Goal: Task Accomplishment & Management: Manage account settings

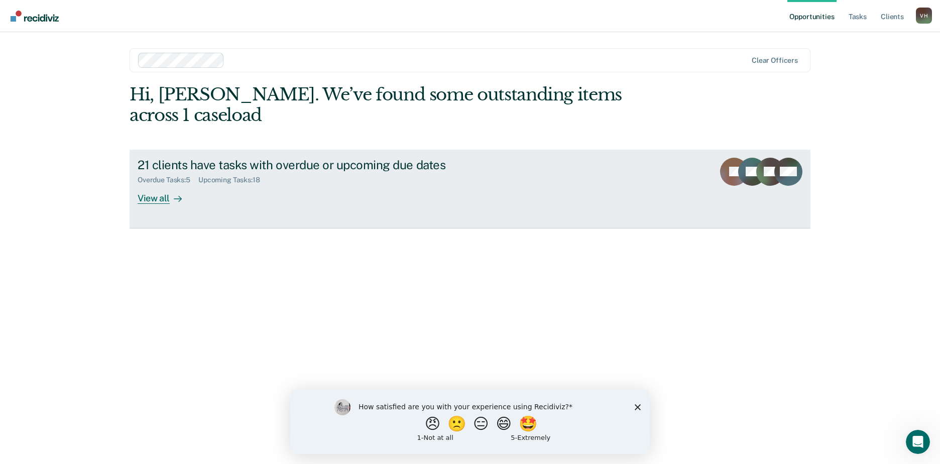
click at [143, 184] on div "View all" at bounding box center [166, 194] width 56 height 20
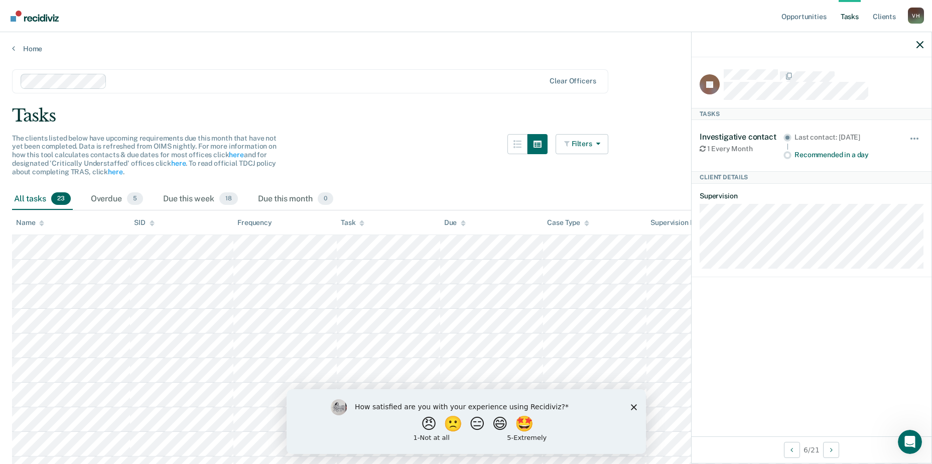
click at [812, 152] on div "Recommended in a day" at bounding box center [845, 155] width 101 height 9
click at [917, 45] on icon "button" at bounding box center [920, 44] width 7 height 7
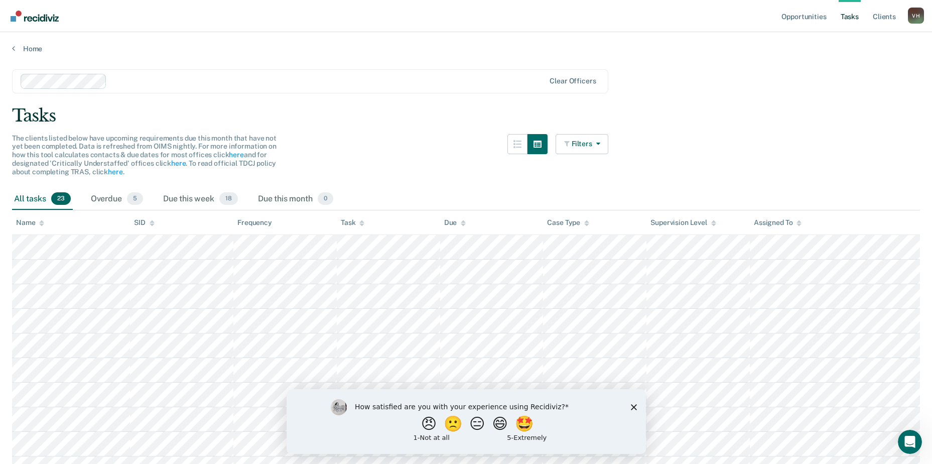
click at [633, 407] on polygon "Close survey" at bounding box center [633, 407] width 6 height 6
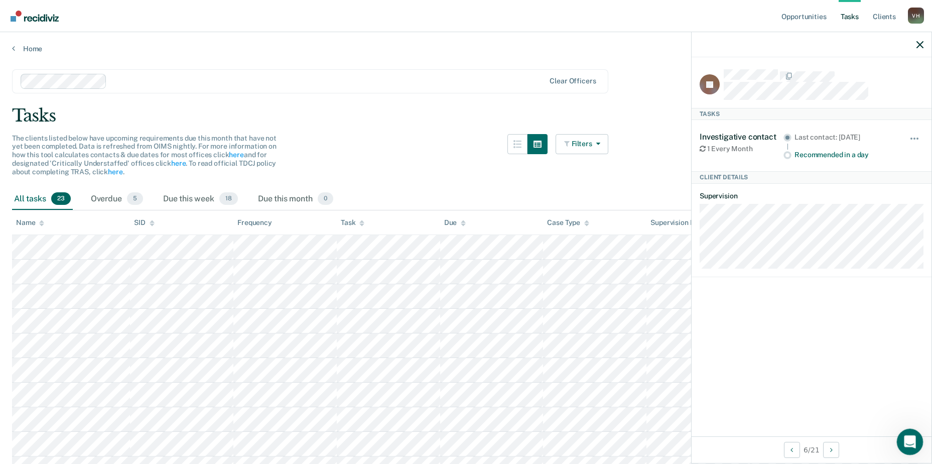
click at [913, 446] on div "Open Intercom Messenger" at bounding box center [908, 440] width 33 height 33
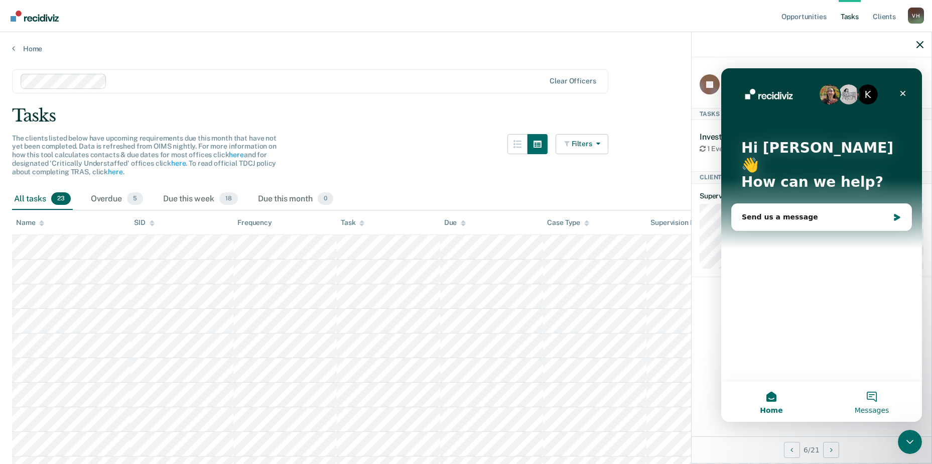
click at [859, 398] on button "Messages" at bounding box center [872, 401] width 100 height 40
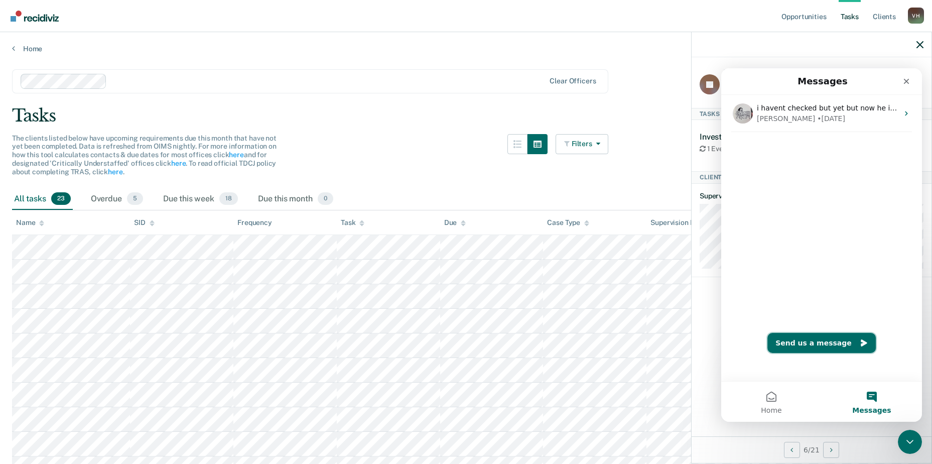
click at [808, 349] on button "Send us a message" at bounding box center [821, 343] width 108 height 20
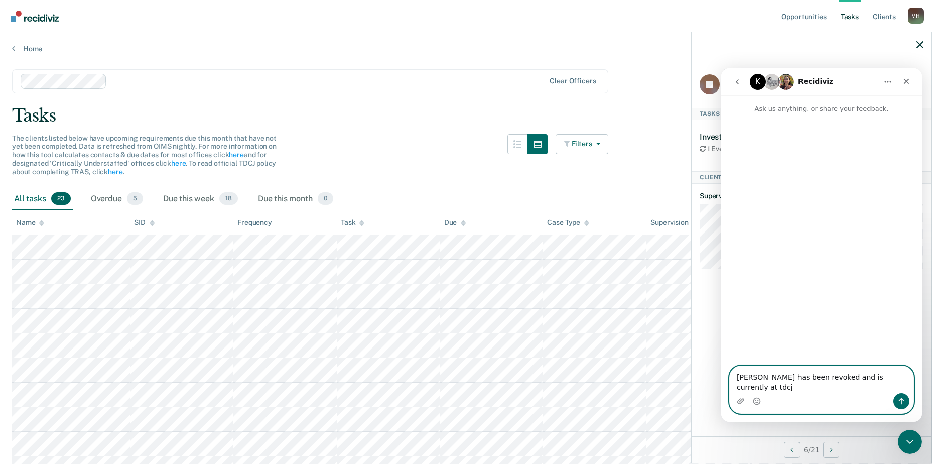
click at [907, 390] on textarea "[PERSON_NAME] has been revoked and is currently at tdcj" at bounding box center [822, 379] width 184 height 27
paste textarea "[PERSON_NAME] UNIT, [US_STATE][GEOGRAPHIC_DATA]"
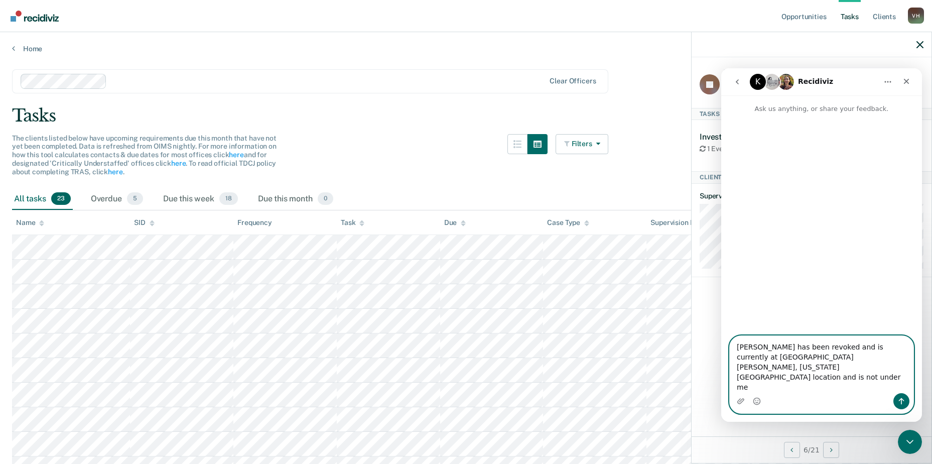
click at [779, 367] on textarea "[PERSON_NAME] has been revoked and is currently at [GEOGRAPHIC_DATA][PERSON_NAM…" at bounding box center [822, 364] width 184 height 57
type textarea "[PERSON_NAME] [PERSON_NAME] 02792107 has been revoked and is currently at [GEOG…"
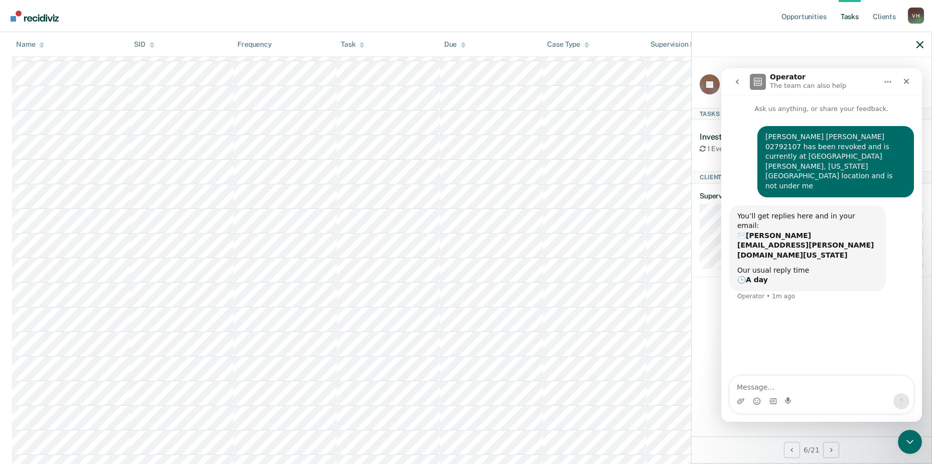
scroll to position [201, 0]
click at [902, 82] on div "Close" at bounding box center [906, 81] width 18 height 18
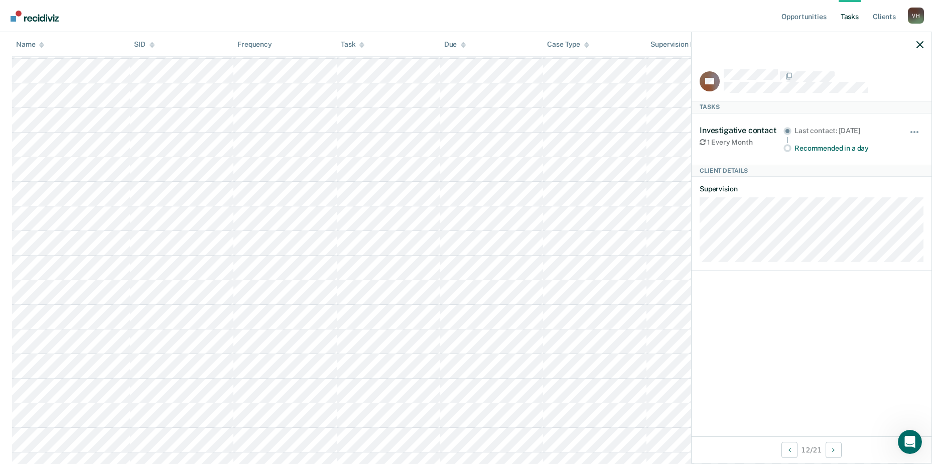
scroll to position [0, 0]
click at [922, 47] on icon "button" at bounding box center [920, 44] width 7 height 7
click at [799, 144] on div "Recommended in a day" at bounding box center [845, 148] width 101 height 9
click at [913, 129] on button "button" at bounding box center [914, 137] width 17 height 16
click at [793, 155] on div "Investigative contact 1 Every Month Last contact: [DATE] Recommended in a day H…" at bounding box center [812, 138] width 224 height 51
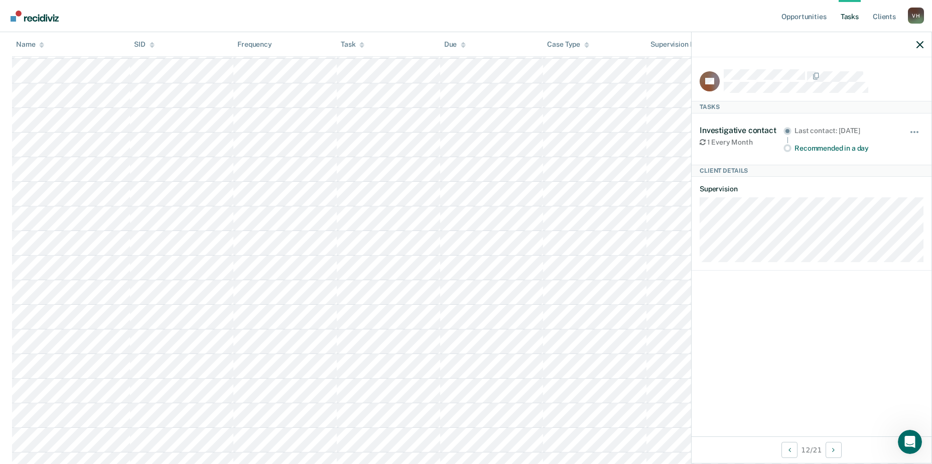
click at [810, 144] on div "Recommended in a day" at bounding box center [845, 148] width 101 height 9
click at [912, 131] on span "button" at bounding box center [912, 132] width 2 height 2
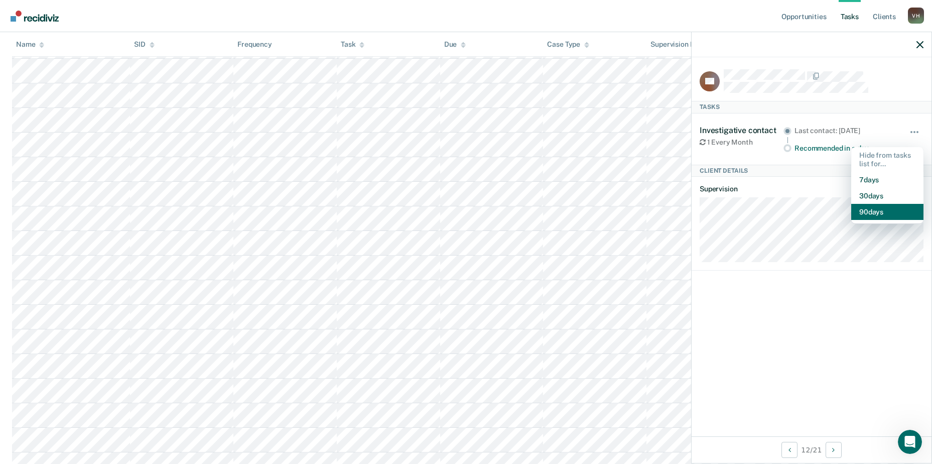
click at [902, 204] on button "90 days" at bounding box center [887, 212] width 72 height 16
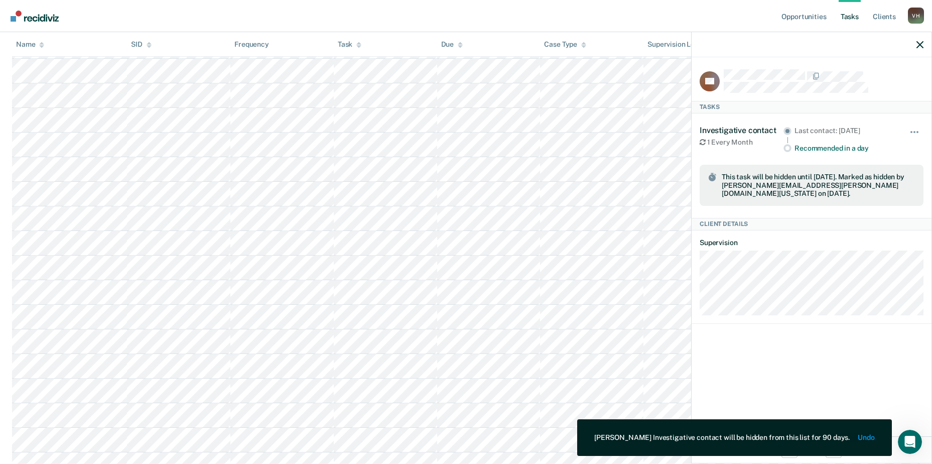
click at [914, 46] on div at bounding box center [812, 44] width 240 height 25
click at [916, 45] on div at bounding box center [812, 44] width 240 height 25
click at [922, 43] on icon "button" at bounding box center [920, 44] width 7 height 7
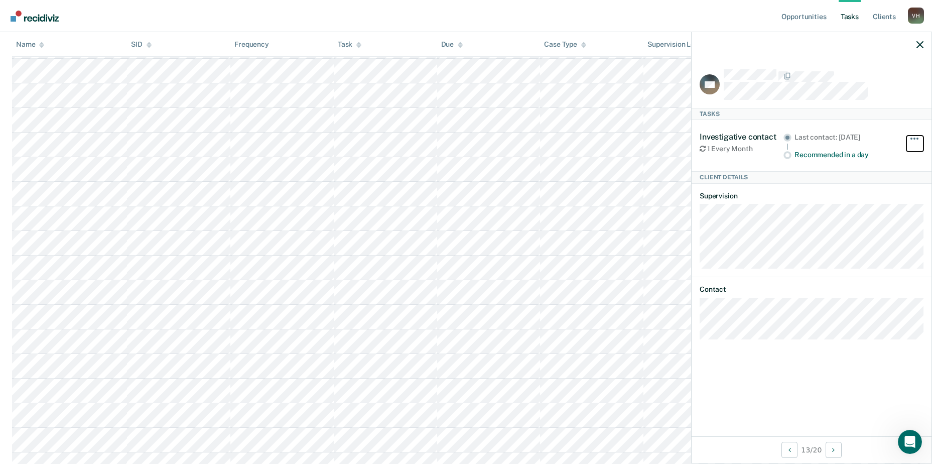
click at [908, 138] on button "button" at bounding box center [914, 144] width 17 height 16
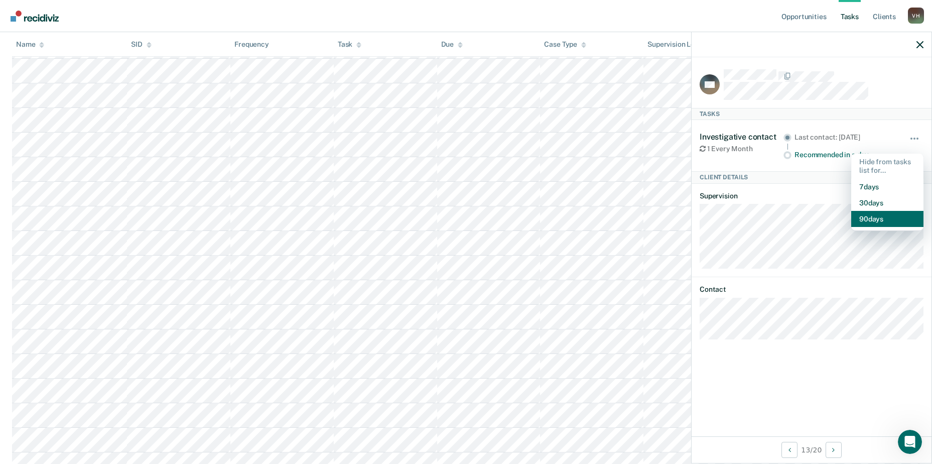
click at [878, 221] on button "90 days" at bounding box center [887, 219] width 72 height 16
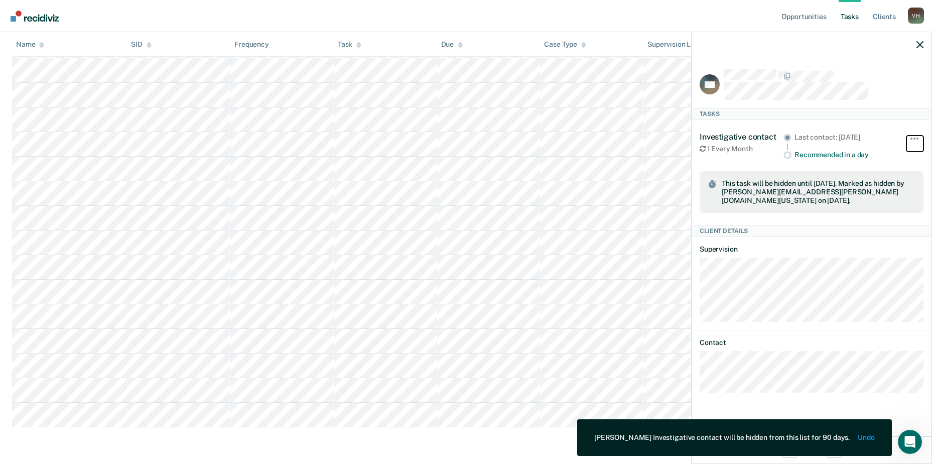
scroll to position [328, 0]
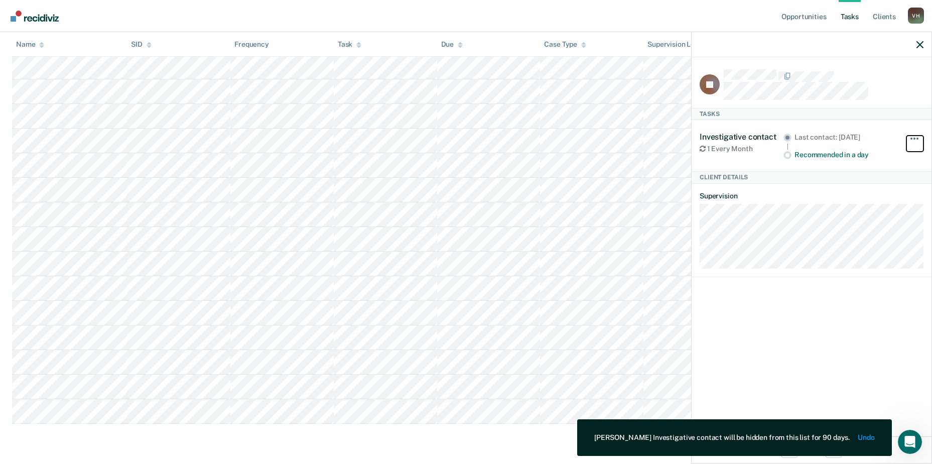
click at [914, 138] on span "button" at bounding box center [915, 139] width 2 height 2
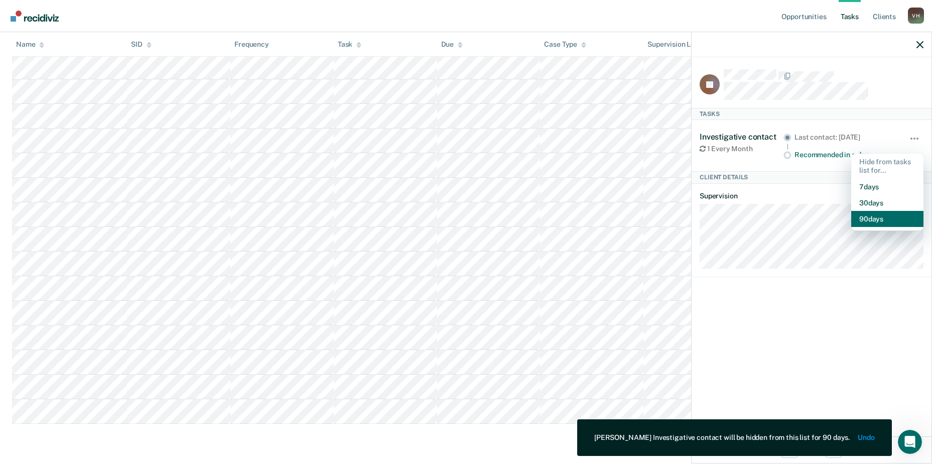
click at [866, 219] on button "90 days" at bounding box center [887, 219] width 72 height 16
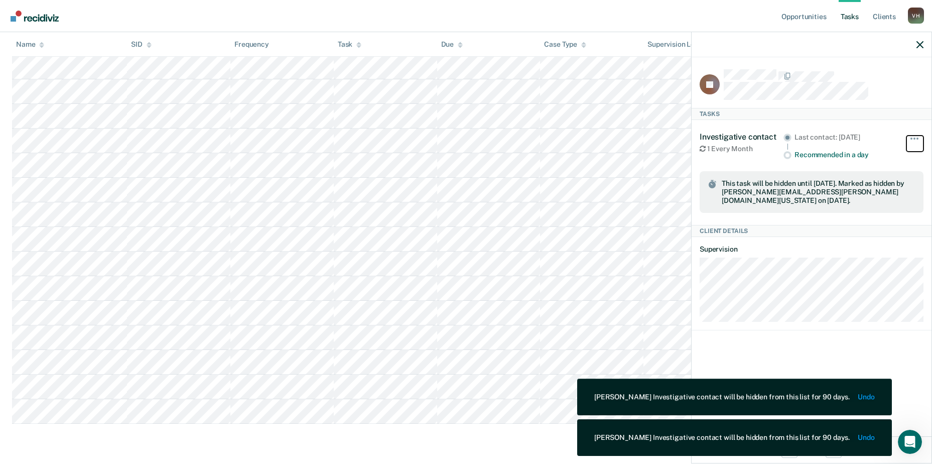
scroll to position [303, 0]
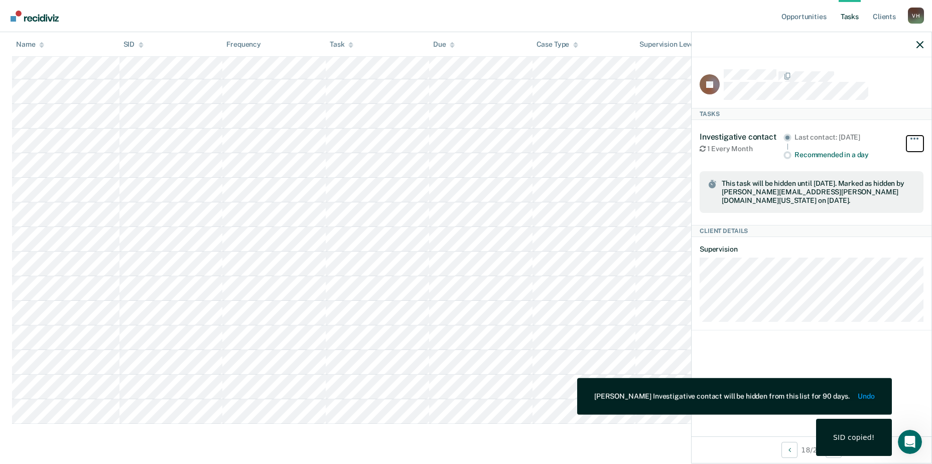
click at [917, 145] on button "button" at bounding box center [914, 144] width 17 height 16
click at [926, 129] on div "CJ Tasks Investigative contact 1 Every Month Last contact: [DATE] Recommended i…" at bounding box center [812, 246] width 240 height 379
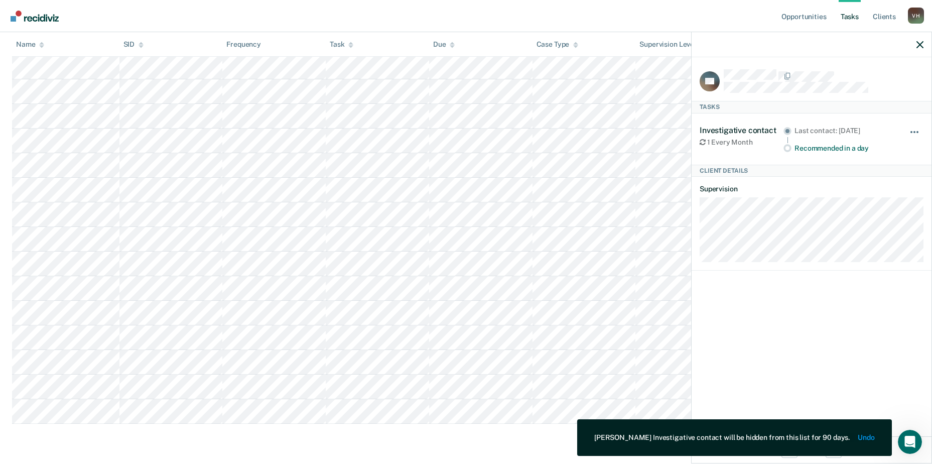
drag, startPoint x: 929, startPoint y: 129, endPoint x: 921, endPoint y: 137, distance: 10.7
click at [929, 131] on div "JM Tasks Investigative contact 1 Every Month Last contact: [DATE] Recommended i…" at bounding box center [812, 246] width 240 height 379
click at [920, 129] on button "button" at bounding box center [914, 137] width 17 height 16
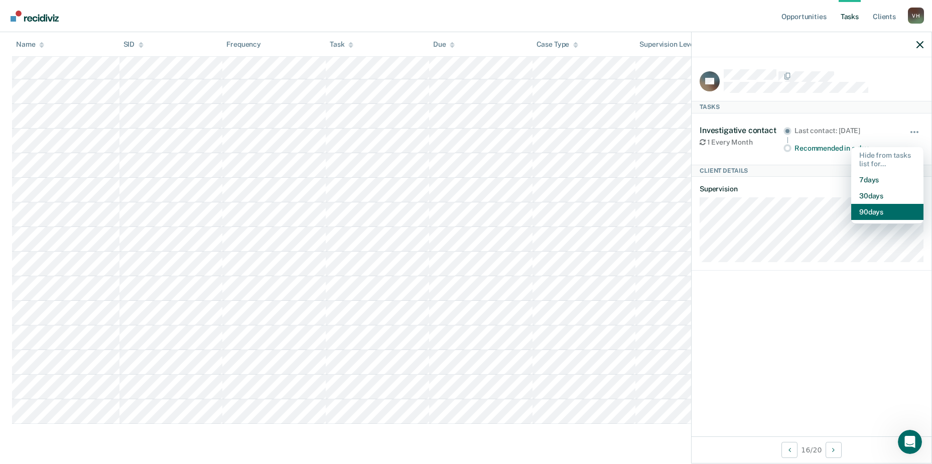
click at [862, 214] on button "90 days" at bounding box center [887, 212] width 72 height 16
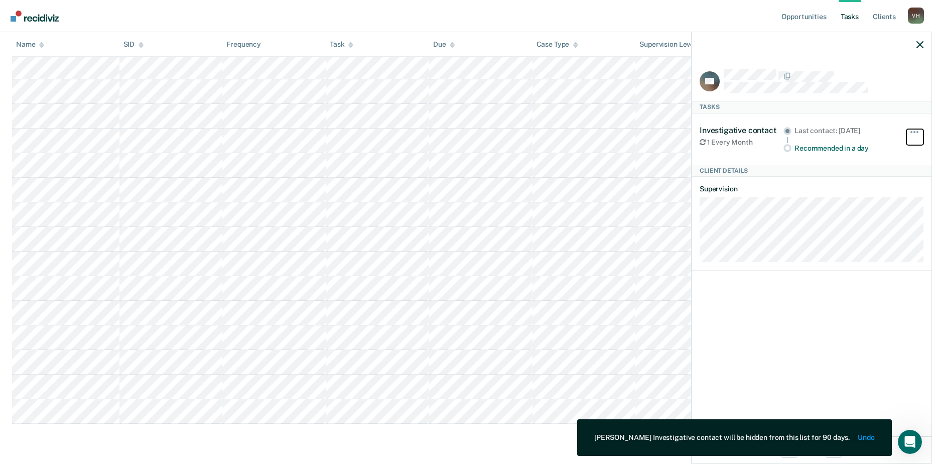
scroll to position [279, 0]
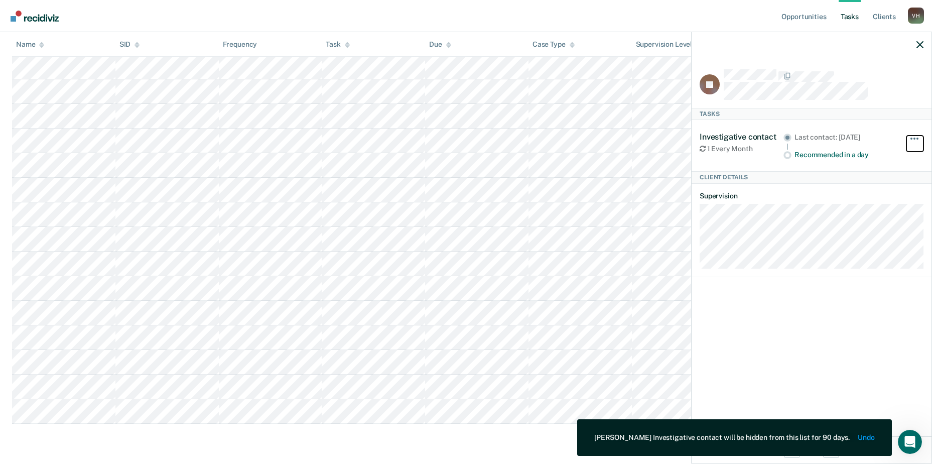
click at [915, 139] on button "button" at bounding box center [914, 144] width 17 height 16
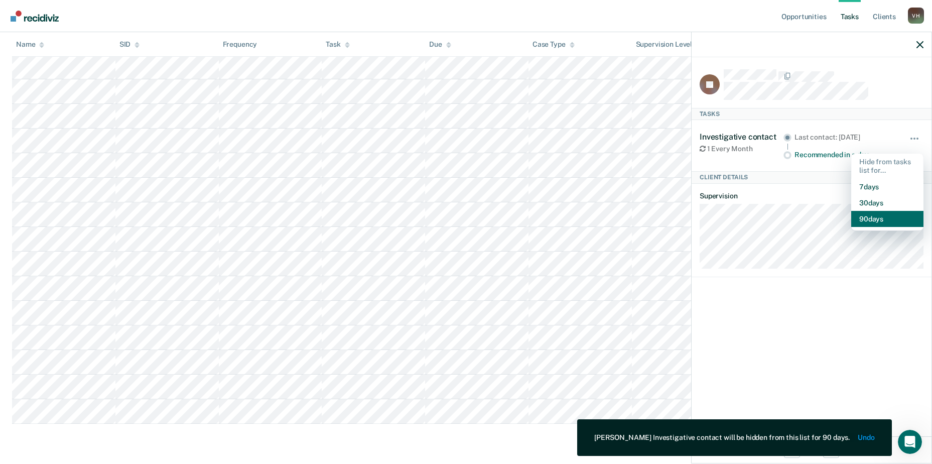
click at [871, 213] on button "90 days" at bounding box center [887, 219] width 72 height 16
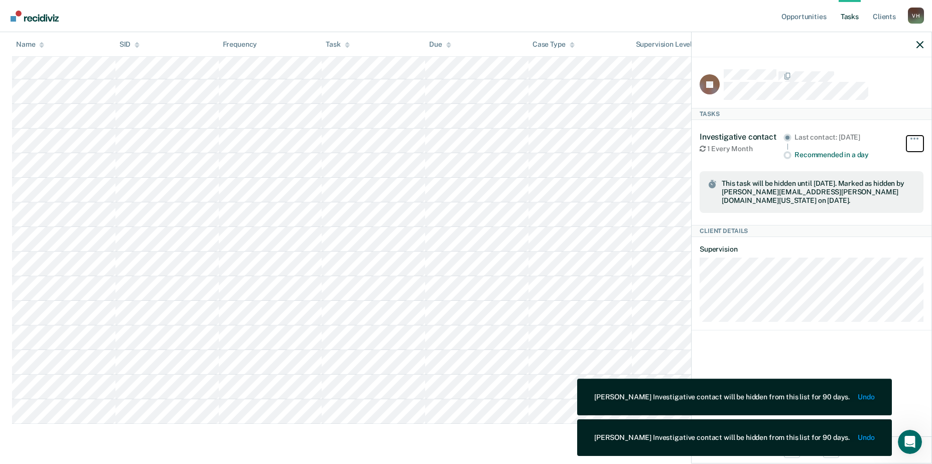
scroll to position [254, 0]
click at [613, 18] on nav "Opportunities Tasks Client s [PERSON_NAME] [PERSON_NAME] Profile How it works L…" at bounding box center [466, 16] width 916 height 32
drag, startPoint x: 916, startPoint y: 38, endPoint x: 917, endPoint y: 47, distance: 9.5
click at [917, 42] on div at bounding box center [812, 44] width 240 height 25
click at [917, 47] on icon "button" at bounding box center [920, 44] width 7 height 7
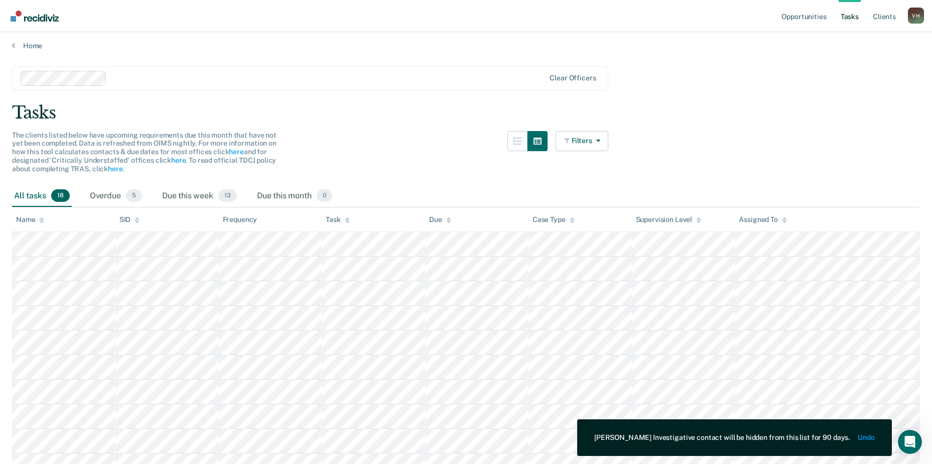
scroll to position [0, 0]
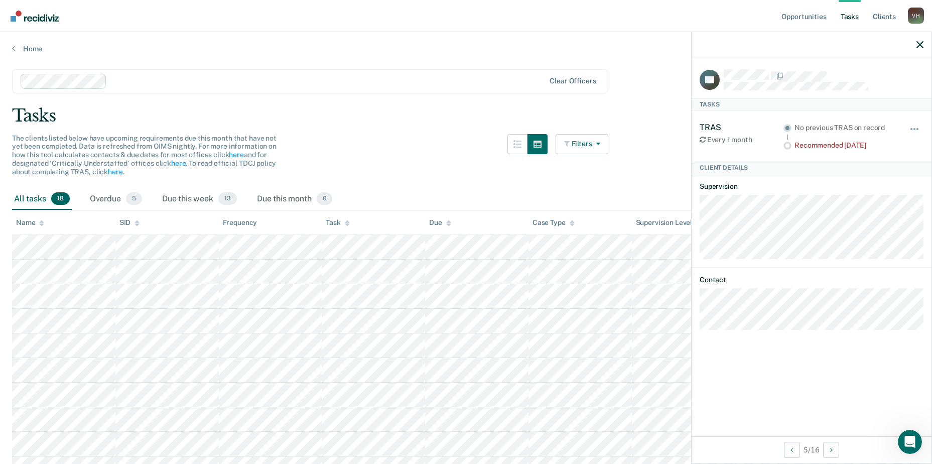
click at [808, 150] on div "TRAS Every 1 month No previous TRAS on record Recommended [DATE] Hide from task…" at bounding box center [812, 135] width 224 height 51
click at [916, 123] on div "Hide from tasks list for... 7 days 30 days 90 days" at bounding box center [914, 135] width 17 height 27
click at [919, 131] on button "button" at bounding box center [914, 134] width 17 height 16
click at [930, 42] on div at bounding box center [812, 44] width 240 height 25
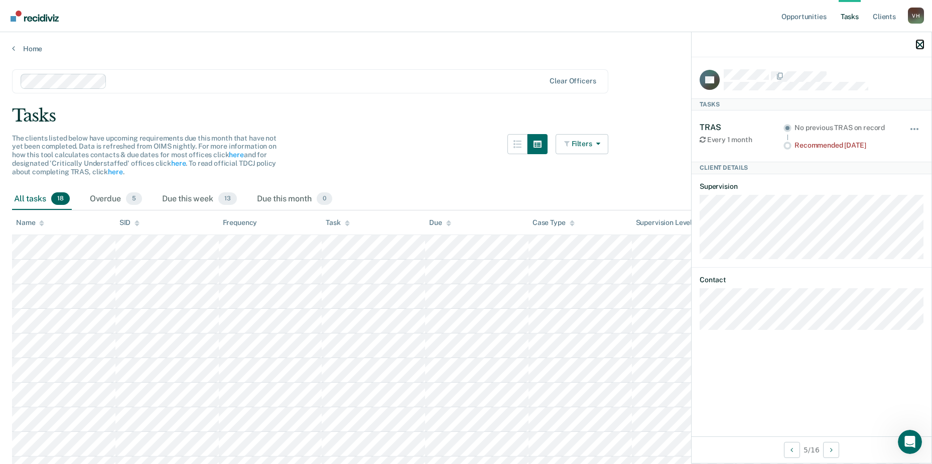
click at [923, 46] on icon "button" at bounding box center [920, 44] width 7 height 7
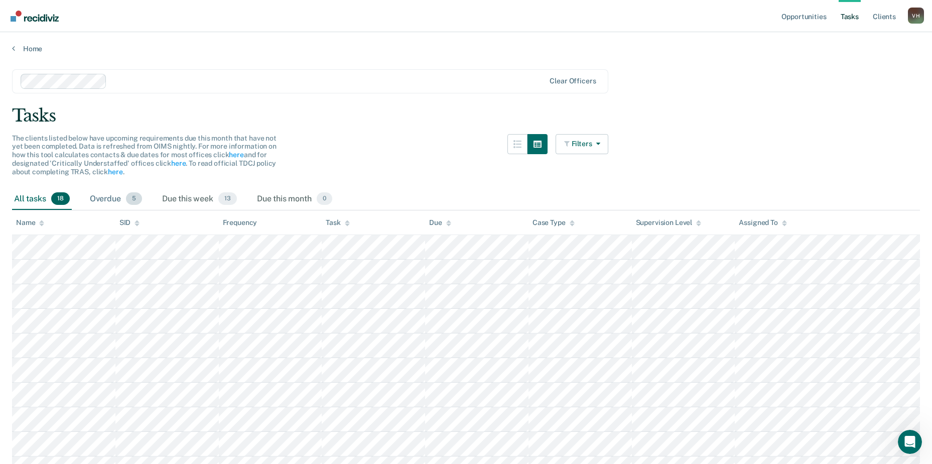
click at [107, 201] on div "Overdue 5" at bounding box center [116, 199] width 56 height 22
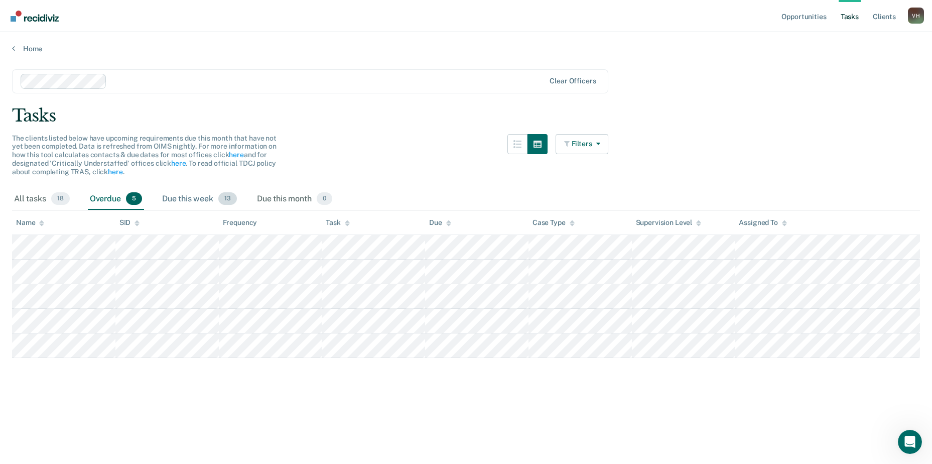
click at [171, 198] on div "Due this week 13" at bounding box center [199, 199] width 79 height 22
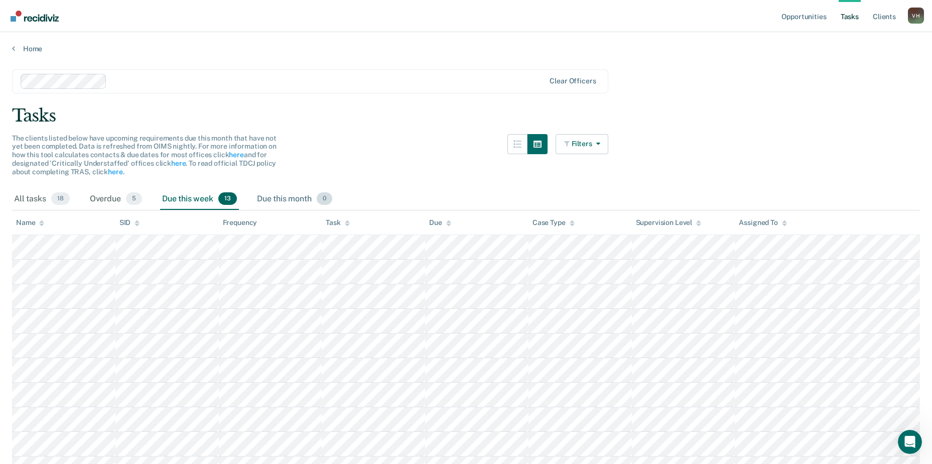
click at [272, 195] on div "Due this month 0" at bounding box center [294, 199] width 79 height 22
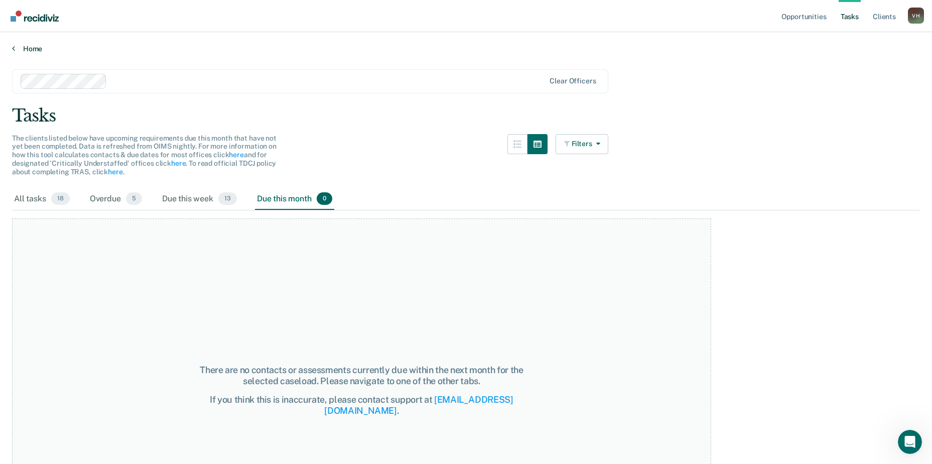
click at [34, 47] on link "Home" at bounding box center [466, 48] width 908 height 9
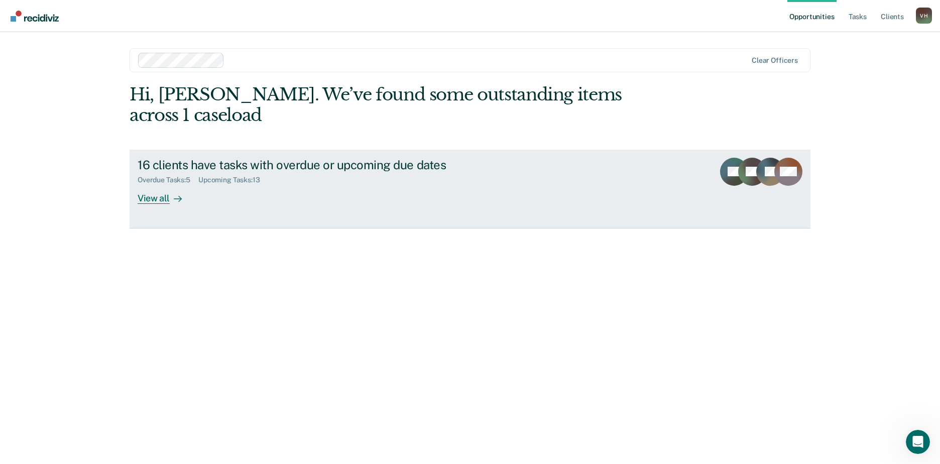
click at [255, 158] on div "16 clients have tasks with overdue or upcoming due dates" at bounding box center [314, 165] width 352 height 15
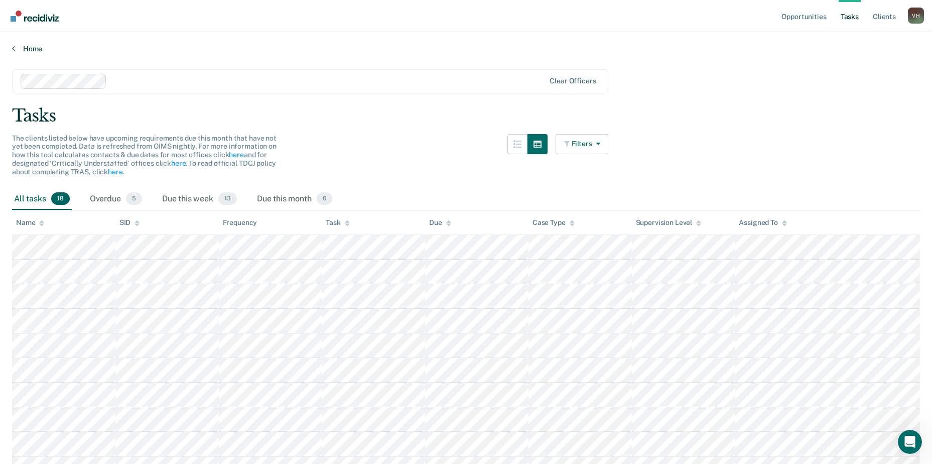
click at [34, 53] on link "Home" at bounding box center [466, 48] width 908 height 9
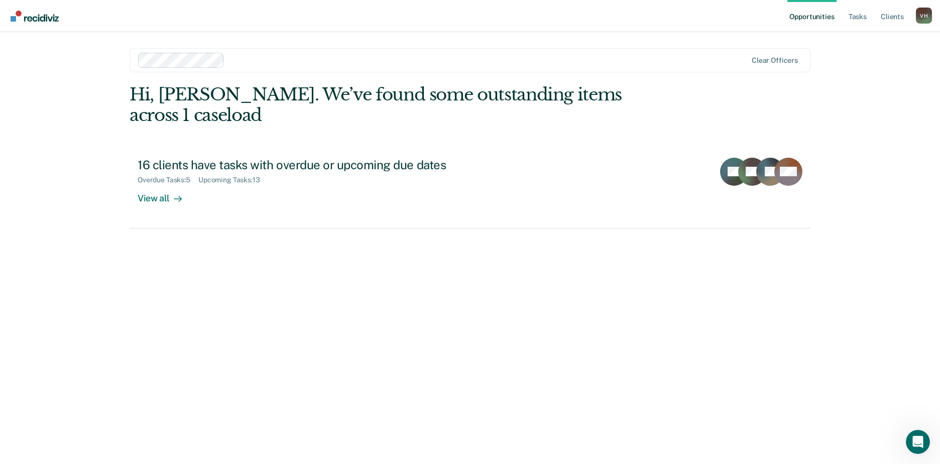
click at [826, 15] on link "Opportunities" at bounding box center [811, 16] width 49 height 32
click at [857, 15] on link "Tasks" at bounding box center [857, 16] width 22 height 32
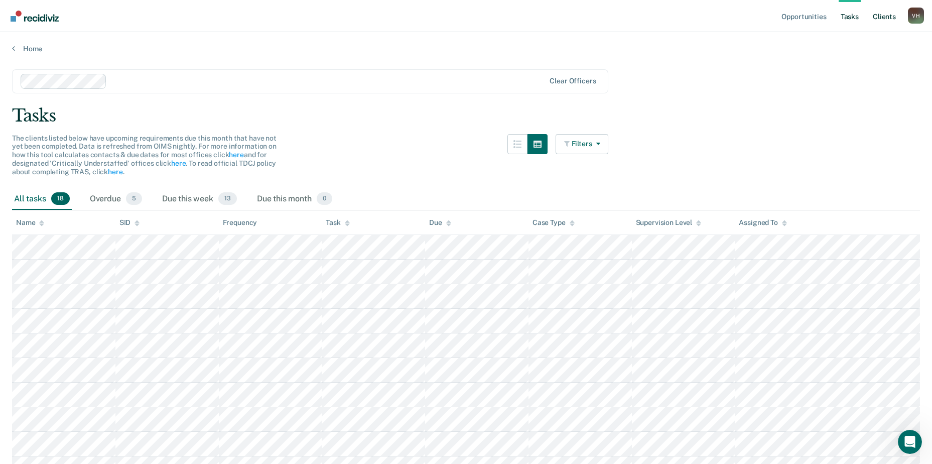
click at [884, 17] on link "Client s" at bounding box center [884, 16] width 27 height 32
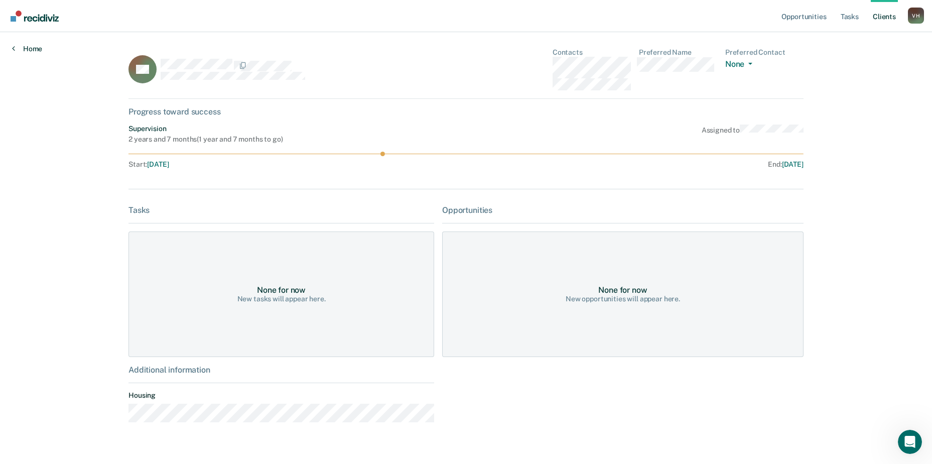
click at [13, 48] on icon at bounding box center [13, 48] width 3 height 8
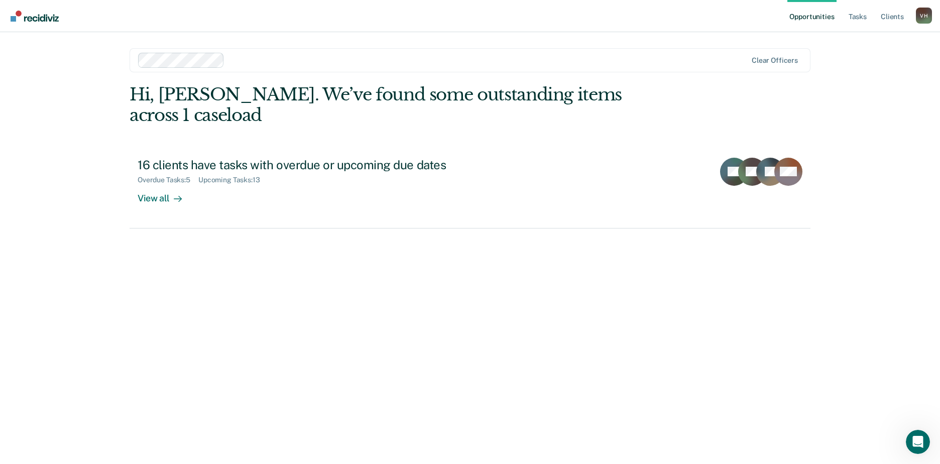
click at [24, 21] on img "Go to Recidiviz Home" at bounding box center [35, 16] width 48 height 11
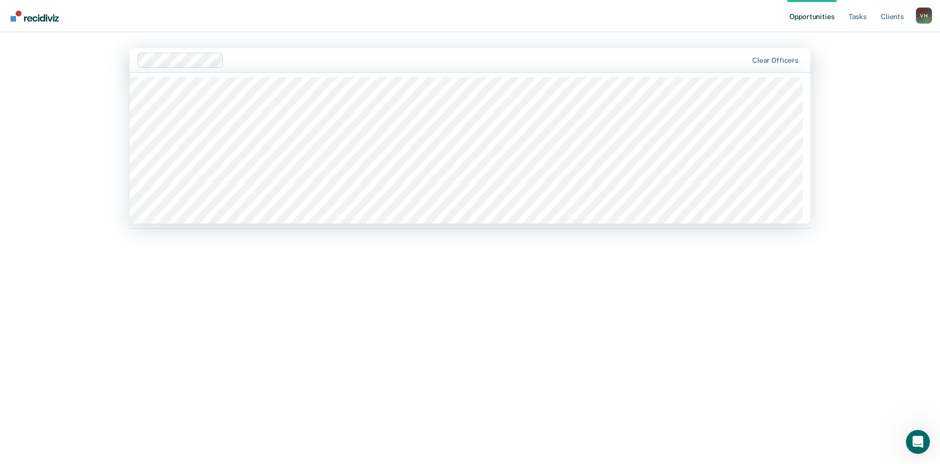
click at [83, 135] on div "Opportunities Tasks Client s [PERSON_NAME] [PERSON_NAME] Profile How it works L…" at bounding box center [470, 232] width 940 height 464
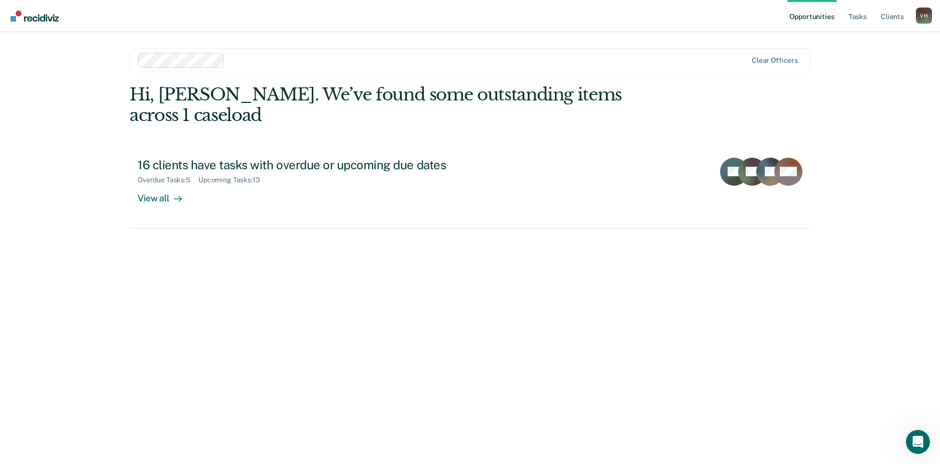
click at [925, 20] on div "V H" at bounding box center [924, 16] width 16 height 16
click at [889, 21] on link "Client s" at bounding box center [891, 16] width 27 height 32
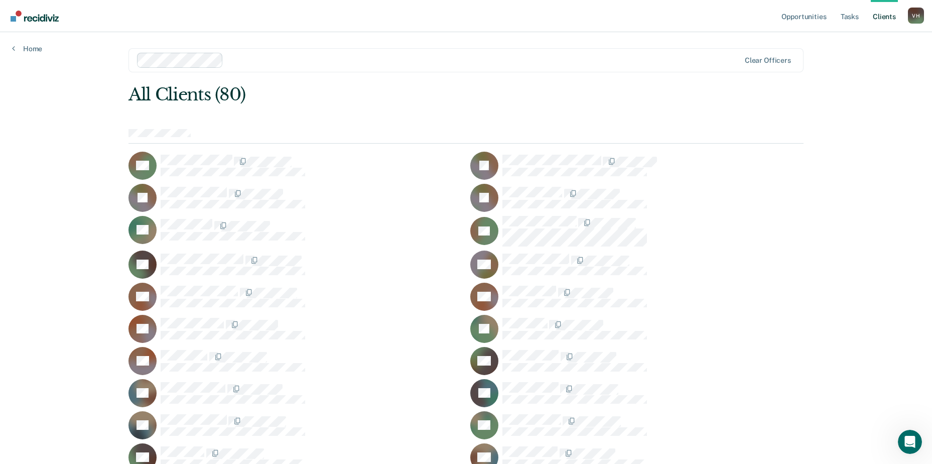
click at [49, 48] on div "Home" at bounding box center [27, 42] width 54 height 21
click at [20, 48] on link "Home" at bounding box center [27, 48] width 30 height 9
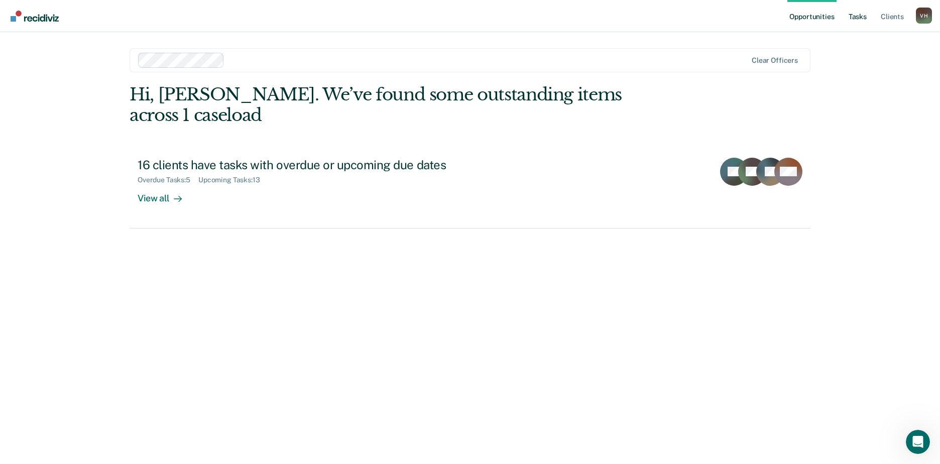
click at [862, 14] on link "Tasks" at bounding box center [857, 16] width 22 height 32
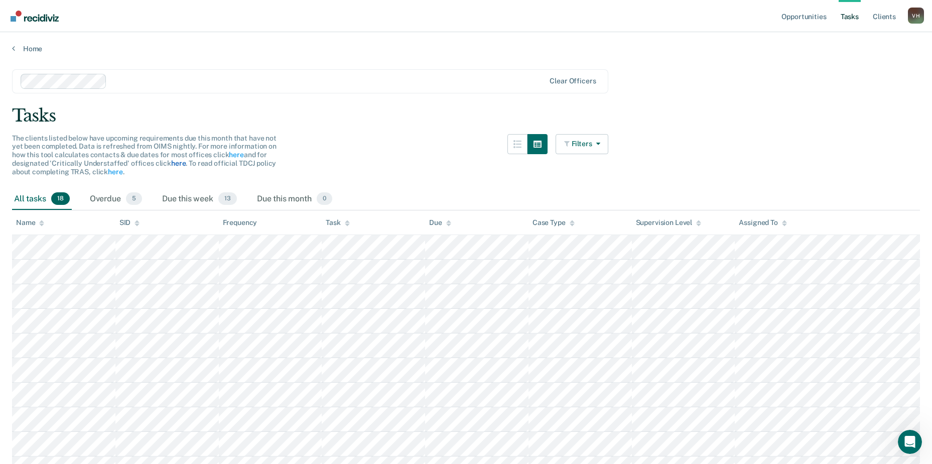
click at [178, 162] on link "here" at bounding box center [178, 163] width 15 height 8
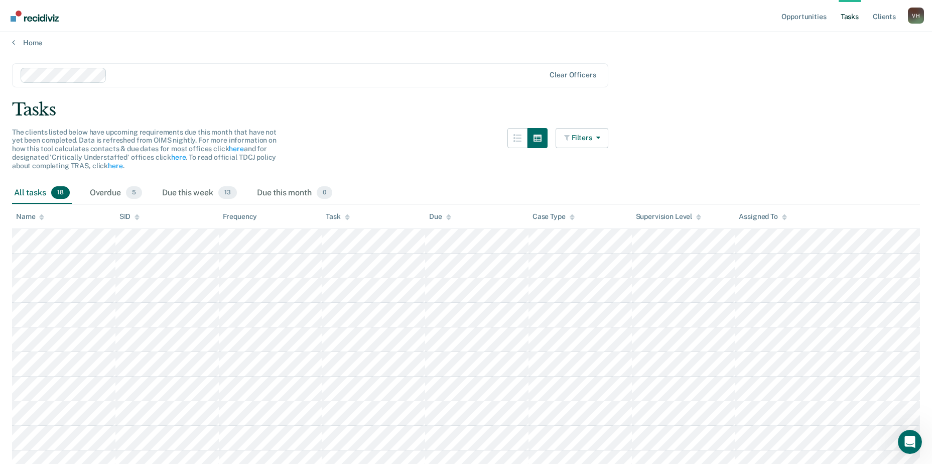
scroll to position [3, 0]
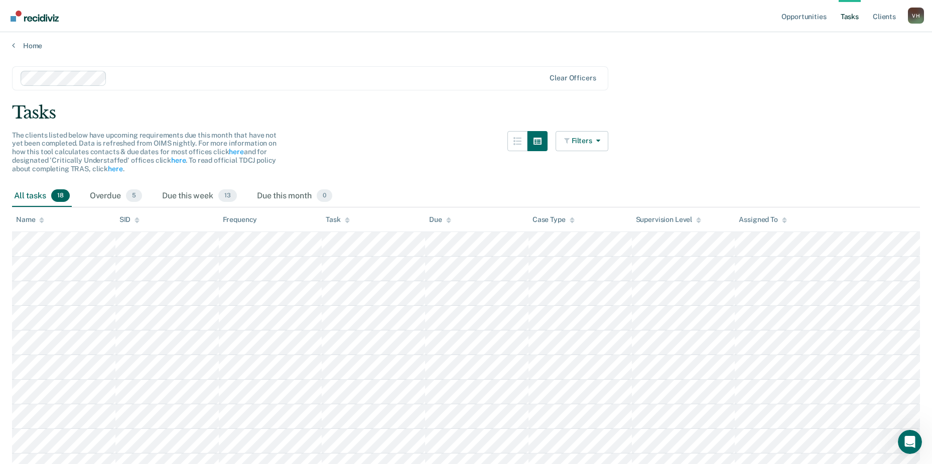
click at [927, 15] on div "Opportunities Tasks Client s [PERSON_NAME] [PERSON_NAME] Profile How it works L…" at bounding box center [466, 16] width 932 height 32
click at [918, 20] on div "V H" at bounding box center [916, 16] width 16 height 16
